Goal: Transaction & Acquisition: Purchase product/service

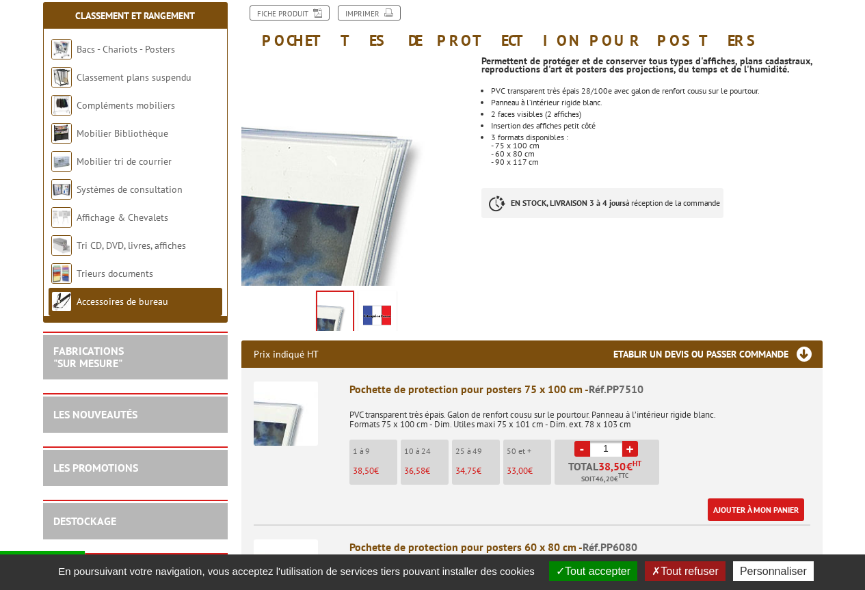
scroll to position [205, 0]
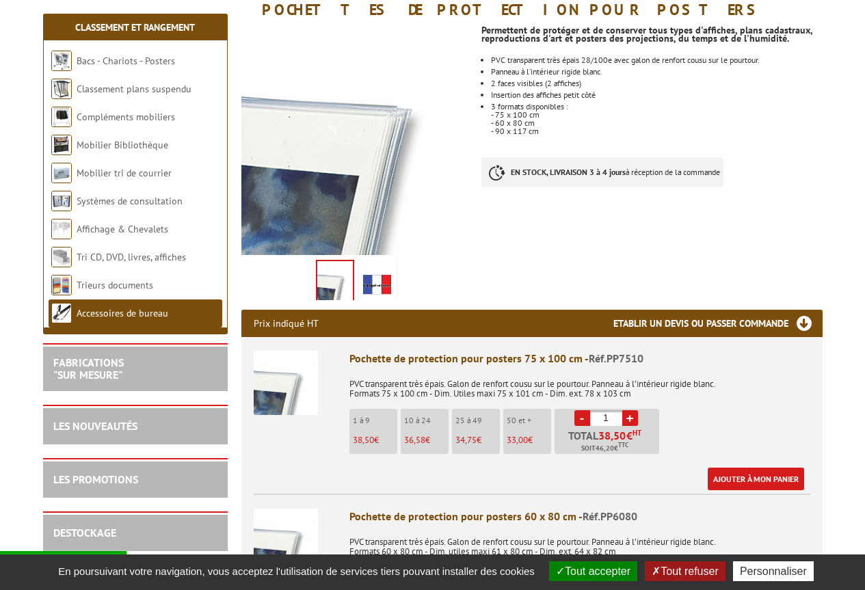
click at [598, 416] on input "1" at bounding box center [606, 418] width 32 height 16
type input "40"
click at [736, 432] on div "Pochette de protection pour posters 75 x 100 cm - Réf.PP7510 PVC transparent tr…" at bounding box center [579, 421] width 461 height 140
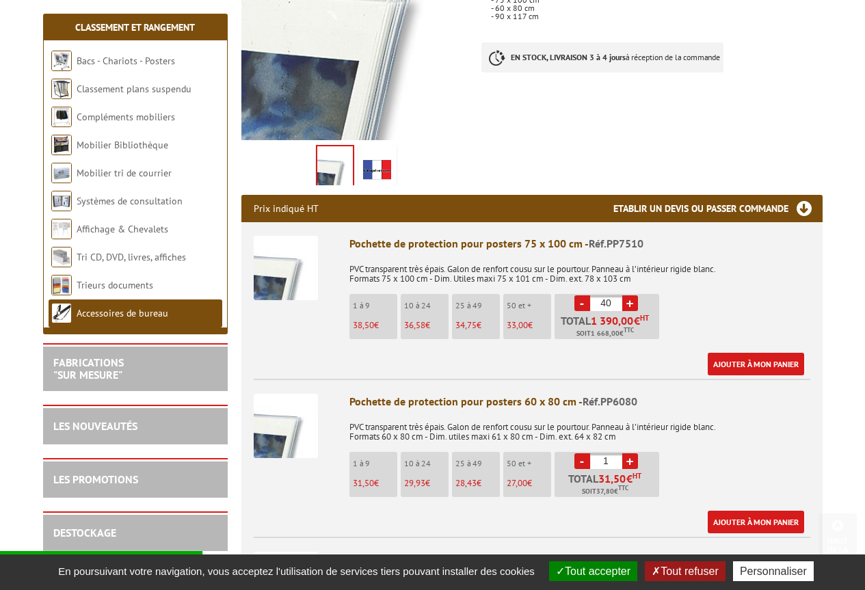
scroll to position [342, 0]
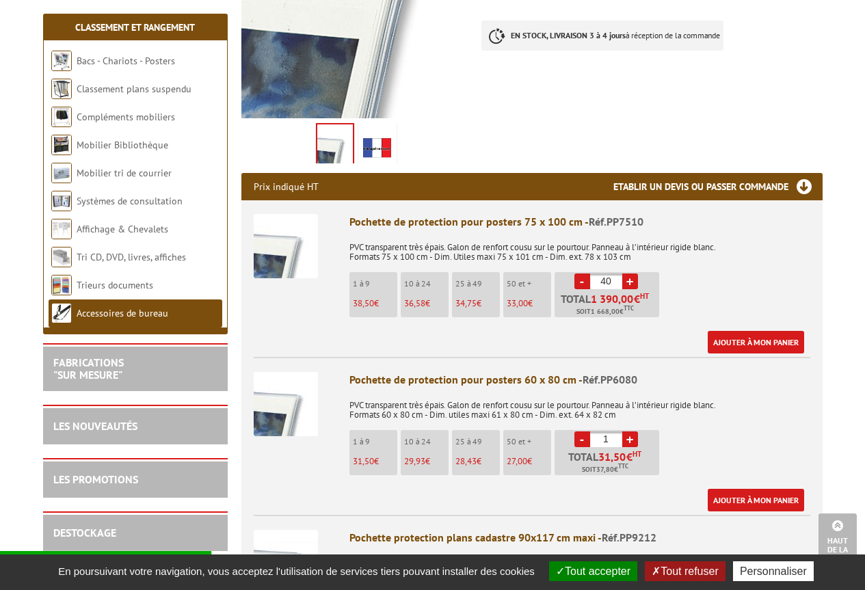
click at [616, 438] on input "1" at bounding box center [606, 440] width 32 height 16
type input "40"
click at [699, 427] on div "Pochette de protection pour posters 60 x 80 cm - Réf.PP6080 PVC transparent trè…" at bounding box center [579, 442] width 461 height 140
